Goal: Task Accomplishment & Management: Complete application form

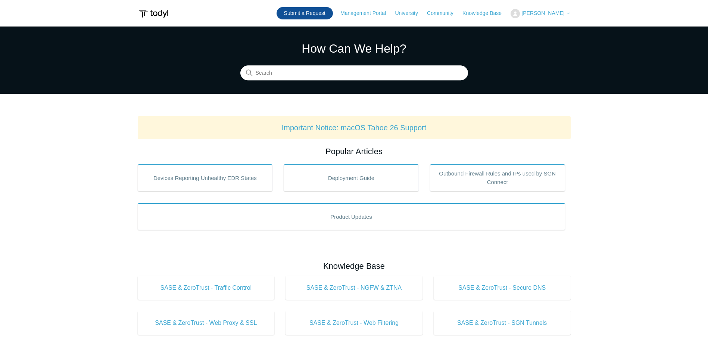
click at [308, 10] on link "Submit a Request" at bounding box center [304, 13] width 56 height 12
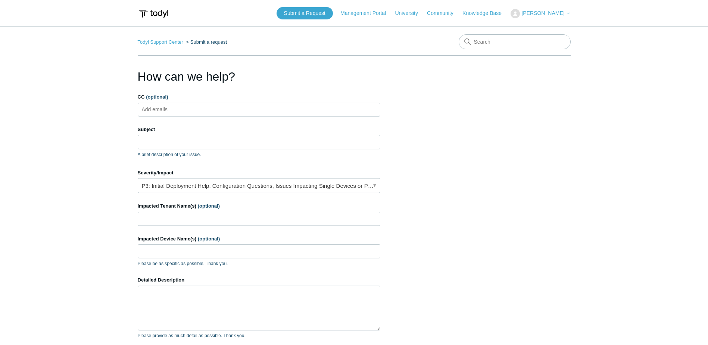
click at [256, 104] on ul "Add emails" at bounding box center [259, 110] width 242 height 14
click at [256, 137] on input "Subject" at bounding box center [259, 142] width 242 height 14
type input "Symmetric DIA no longer symmetric"
type input "[PERSON_NAME]"
type input "all agents"
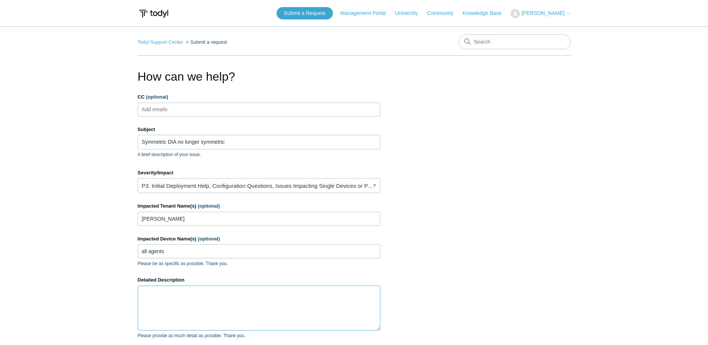
click at [250, 291] on textarea "Detailed Description" at bounding box center [259, 307] width 242 height 45
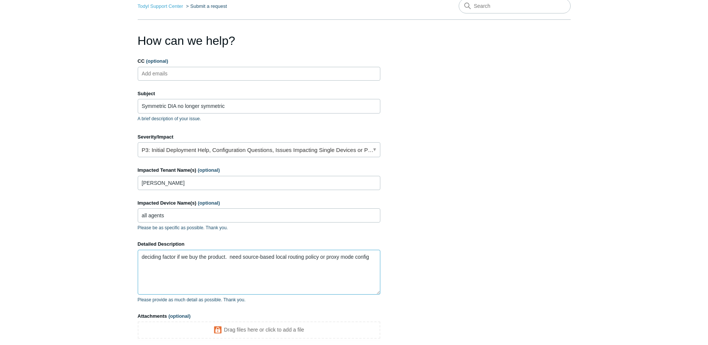
scroll to position [109, 0]
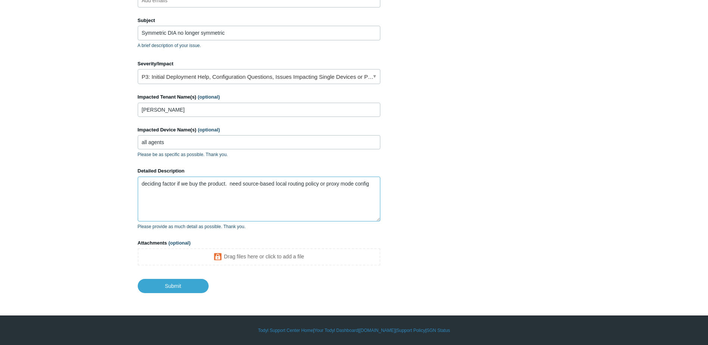
type textarea "deciding factor if we buy the product. need source-based local routing policy o…"
click at [374, 76] on link "P3: Initial Deployment Help, Configuration Questions, Issues Impacting Single D…" at bounding box center [259, 76] width 242 height 15
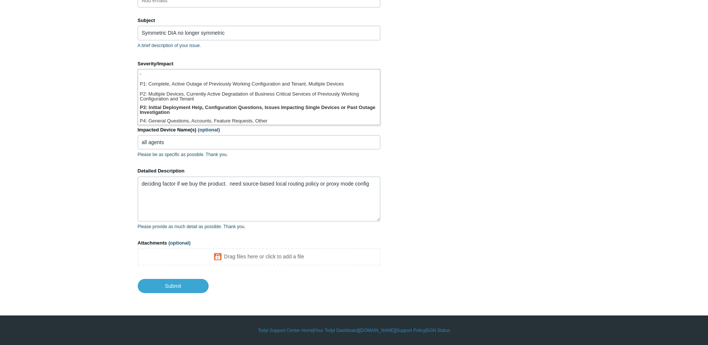
click at [384, 100] on section "How can we help? CC (optional) Add emails Subject Symmetric DIA no longer symme…" at bounding box center [354, 126] width 433 height 334
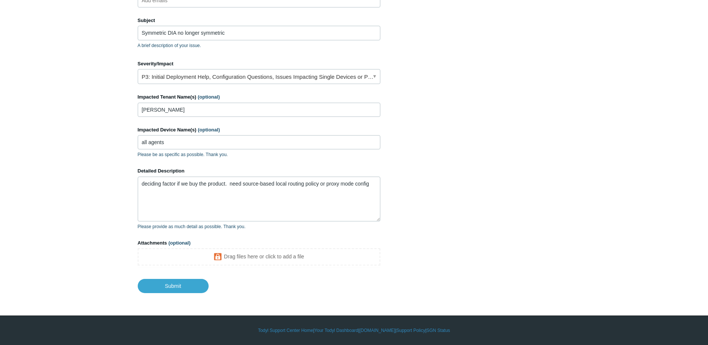
click at [418, 85] on section "How can we help? CC (optional) Add emails Subject Symmetric DIA no longer symme…" at bounding box center [354, 126] width 433 height 334
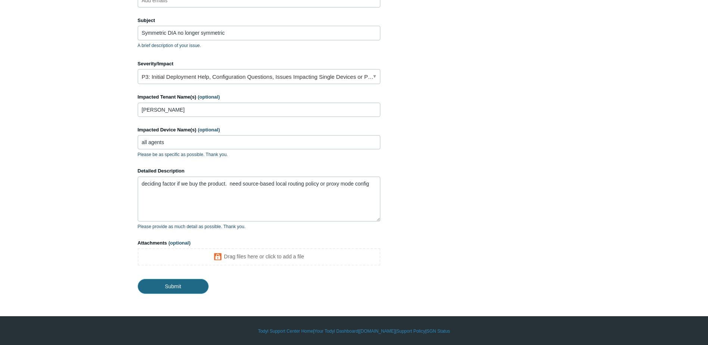
click at [173, 284] on input "Submit" at bounding box center [173, 286] width 71 height 15
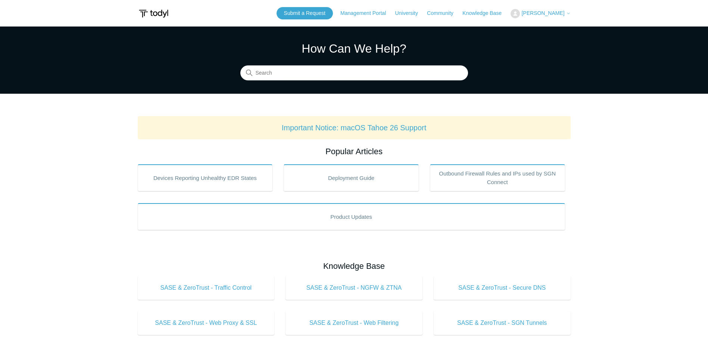
click at [561, 11] on span "[PERSON_NAME]" at bounding box center [542, 13] width 43 height 6
click at [546, 26] on link "My Support Requests" at bounding box center [547, 29] width 73 height 13
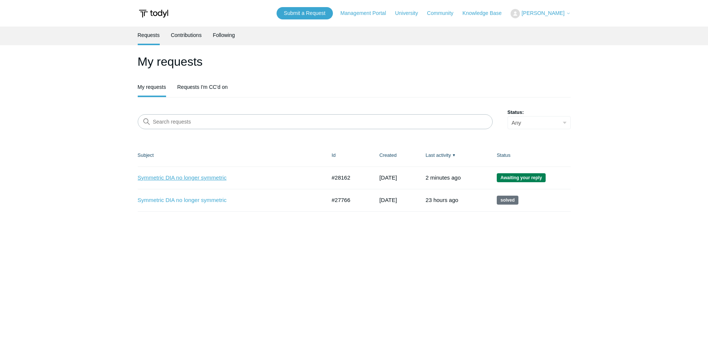
click at [210, 176] on link "Symmetric DIA no longer symmetric" at bounding box center [226, 177] width 177 height 9
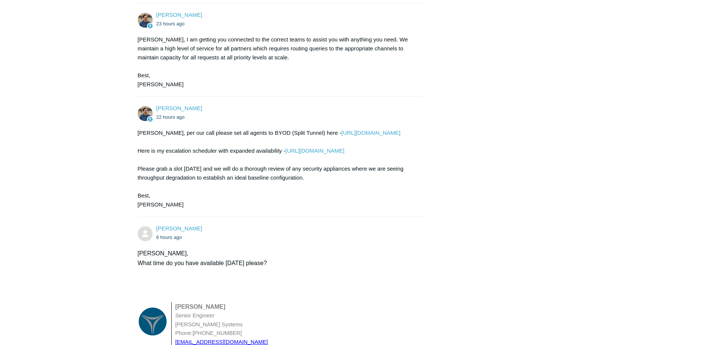
scroll to position [1023, 0]
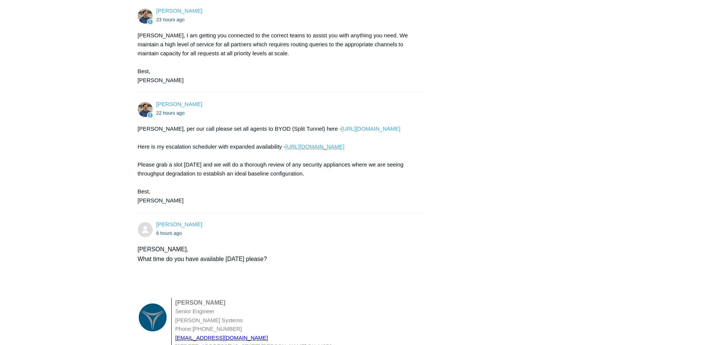
click at [317, 145] on link "https://scheduler.zoom.us/t/3d0nbj_d/todyl-escalation" at bounding box center [314, 146] width 59 height 6
